Goal: Navigation & Orientation: Find specific page/section

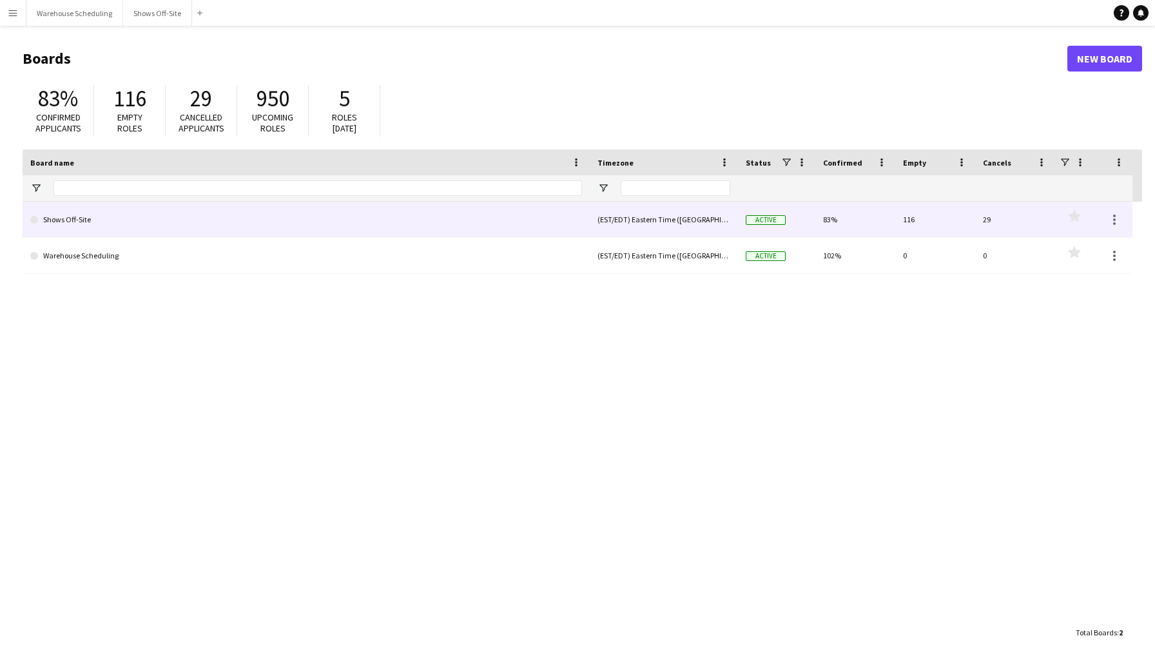
click at [195, 225] on link "Shows Off-Site" at bounding box center [305, 220] width 551 height 36
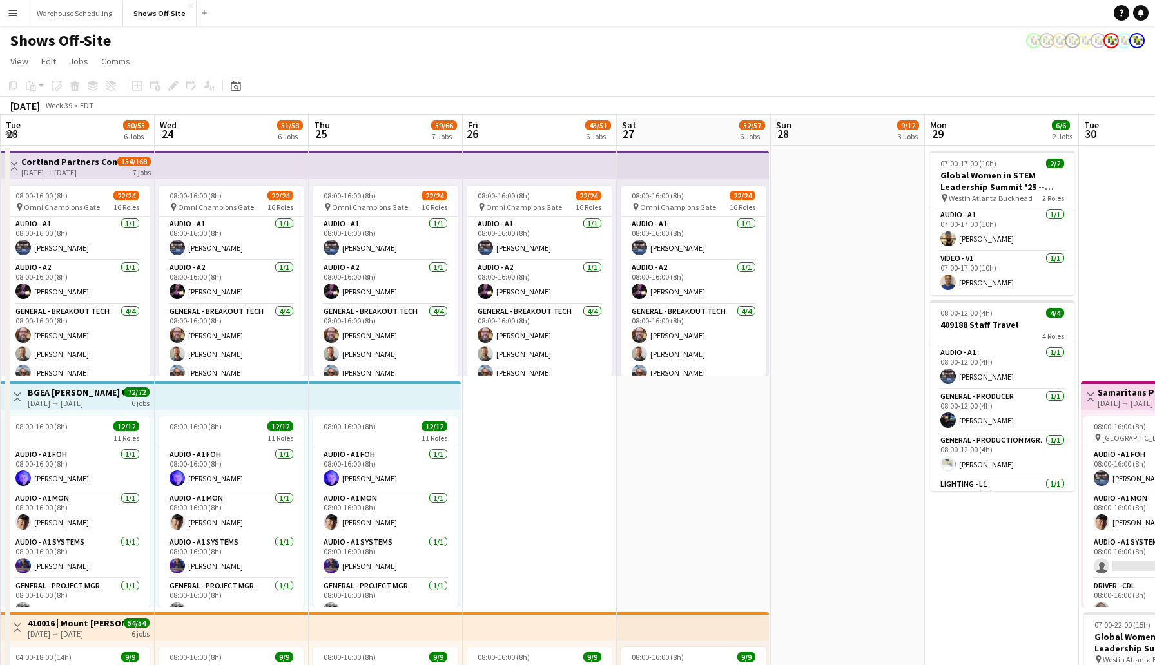
scroll to position [0, 289]
